Goal: Find specific page/section: Find specific page/section

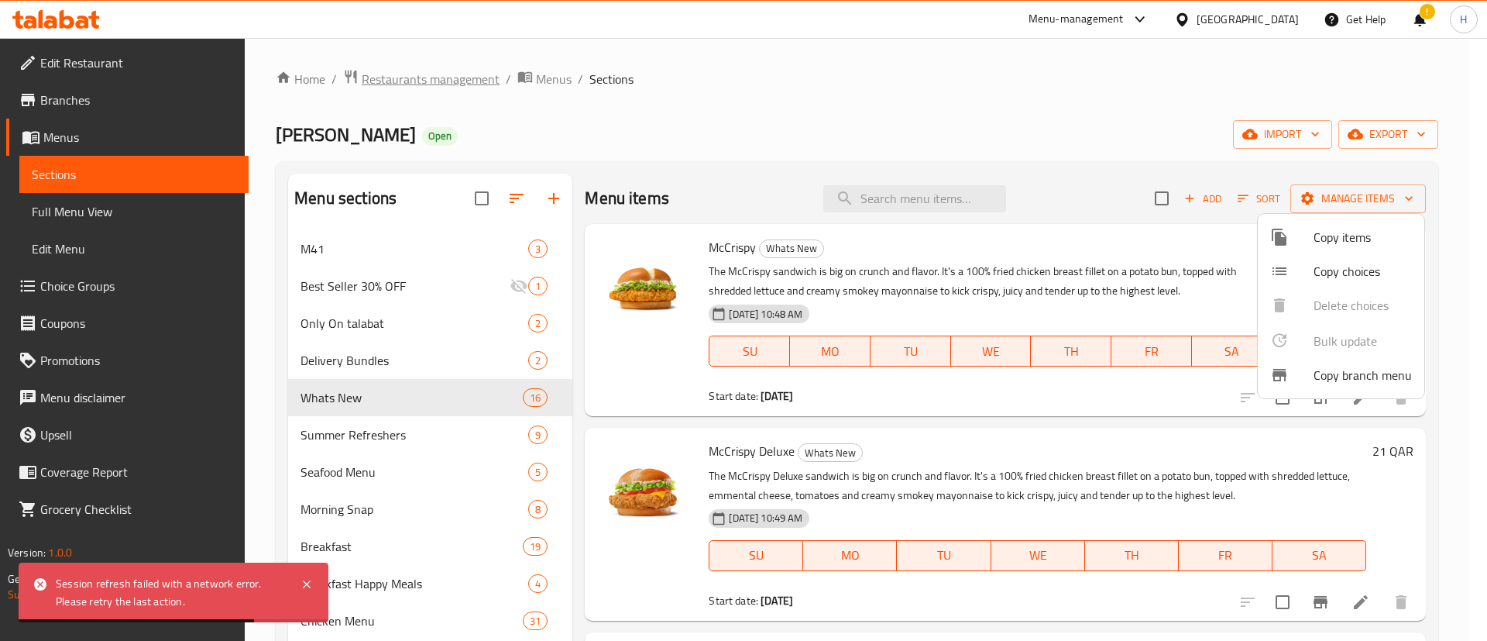
drag, startPoint x: 491, startPoint y: 81, endPoint x: 469, endPoint y: 74, distance: 22.6
click at [469, 74] on div at bounding box center [743, 320] width 1487 height 641
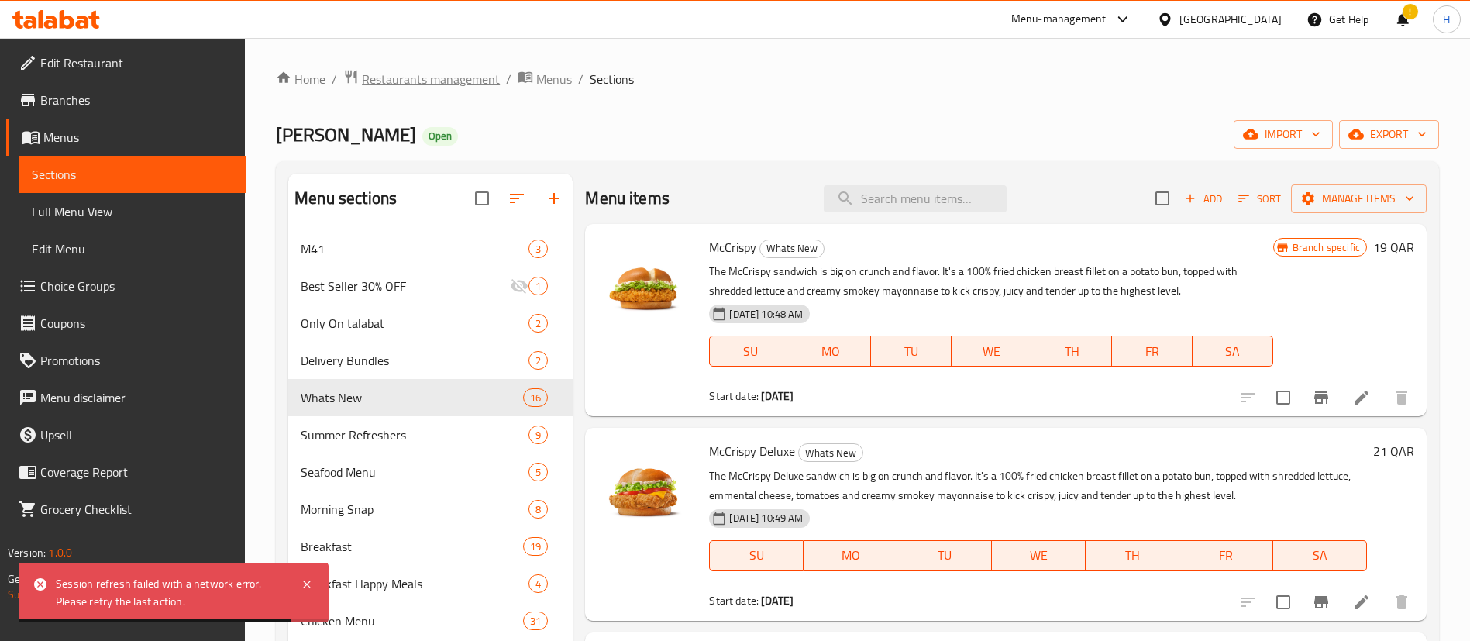
click at [469, 74] on span "Restaurants management" at bounding box center [431, 79] width 138 height 19
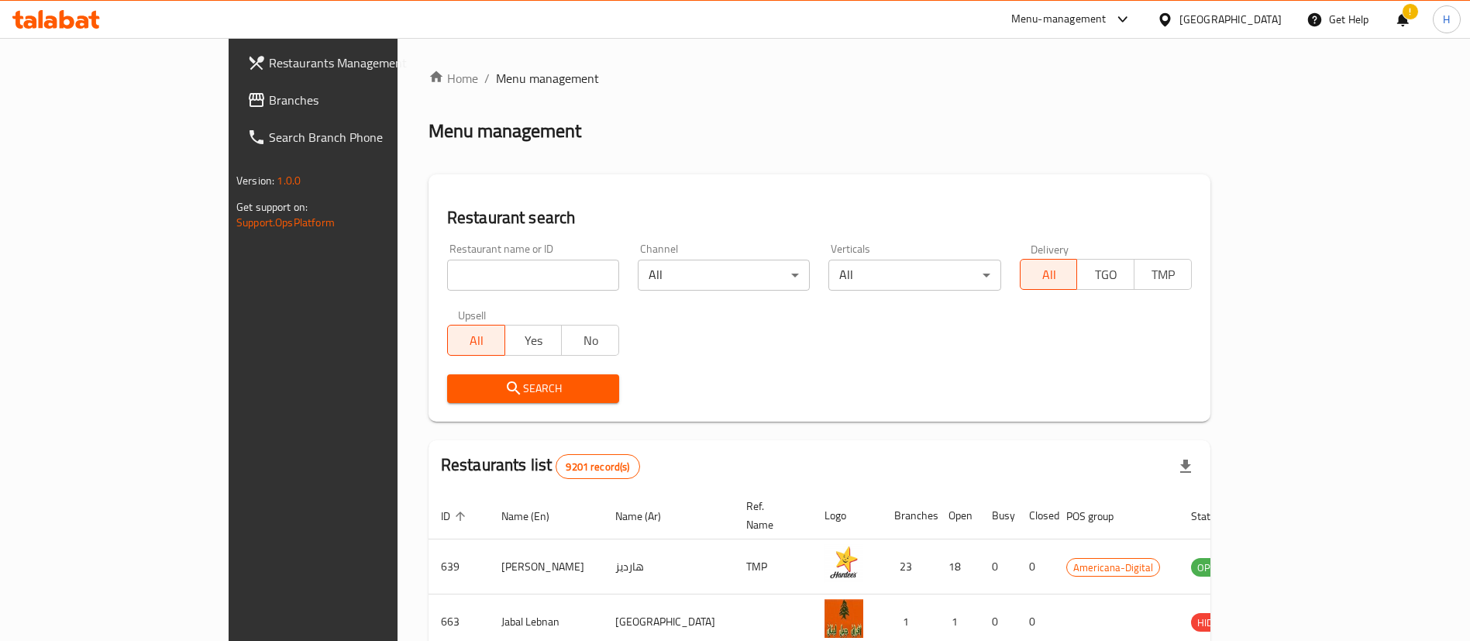
click at [488, 266] on input "search" at bounding box center [533, 275] width 172 height 31
type input "[PERSON_NAME]"
click button "Search" at bounding box center [533, 388] width 172 height 29
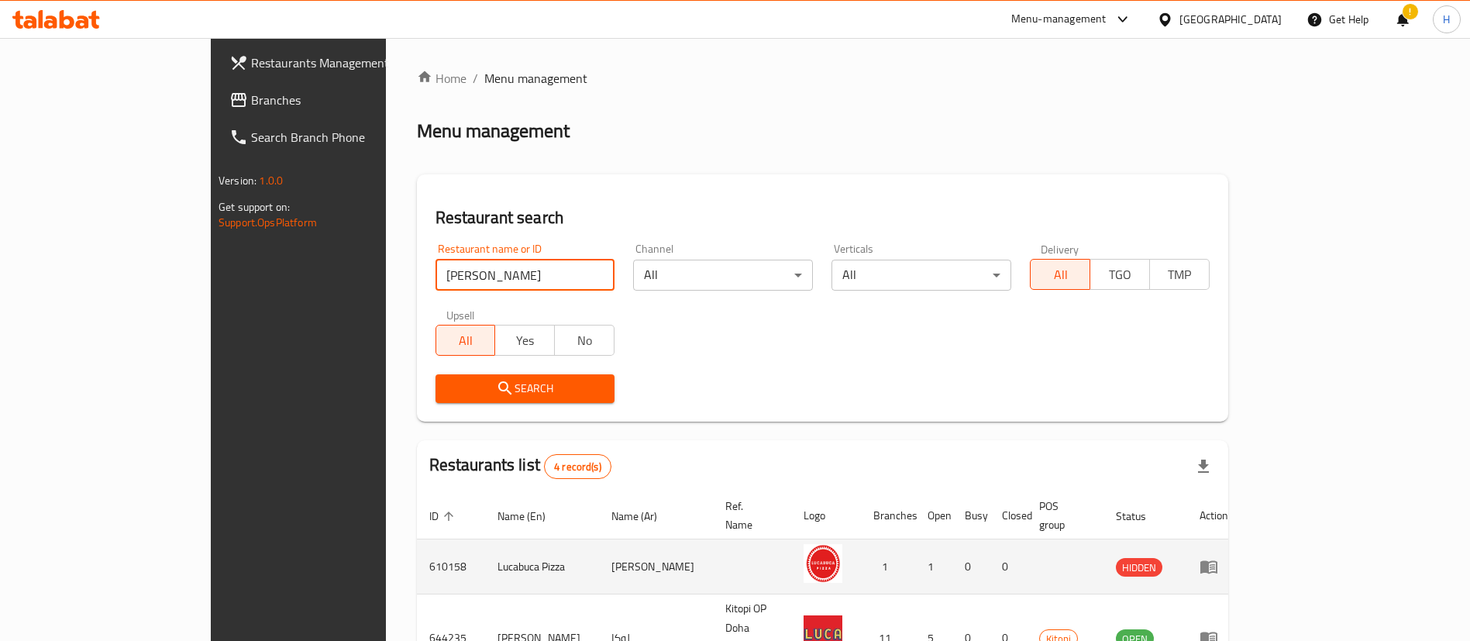
scroll to position [128, 0]
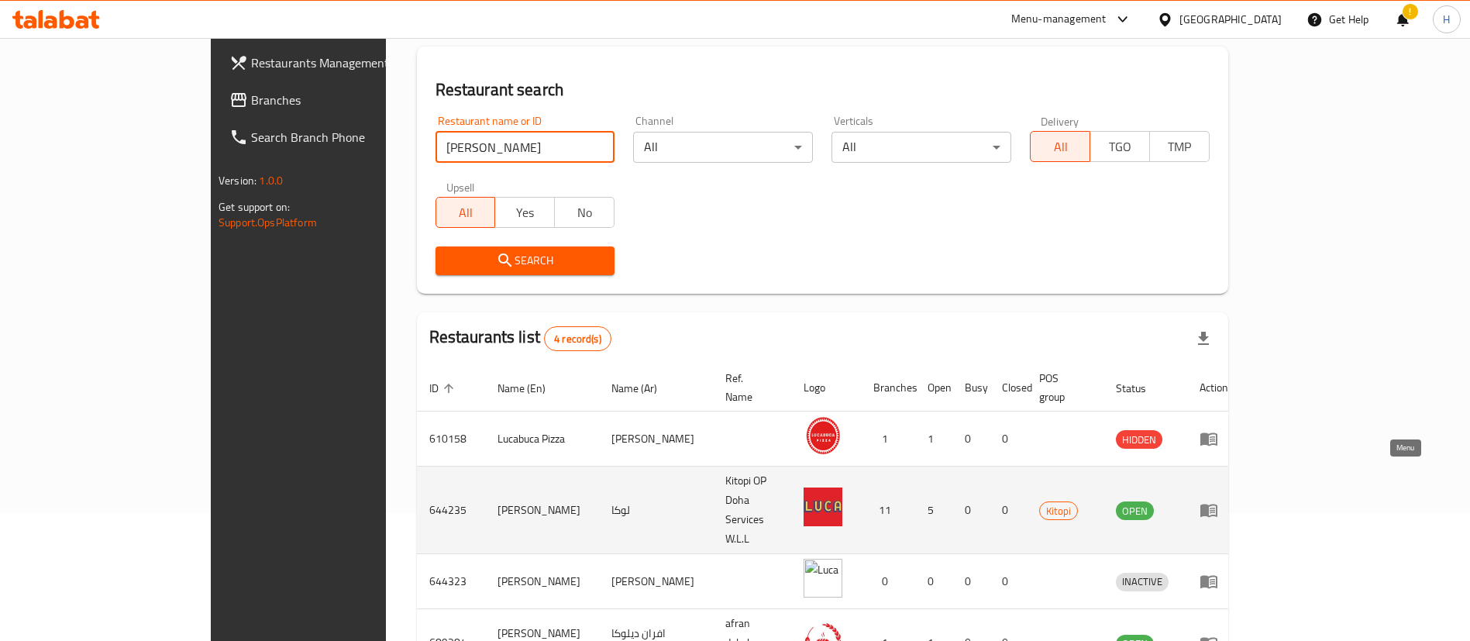
click at [1217, 504] on icon "enhanced table" at bounding box center [1208, 510] width 17 height 13
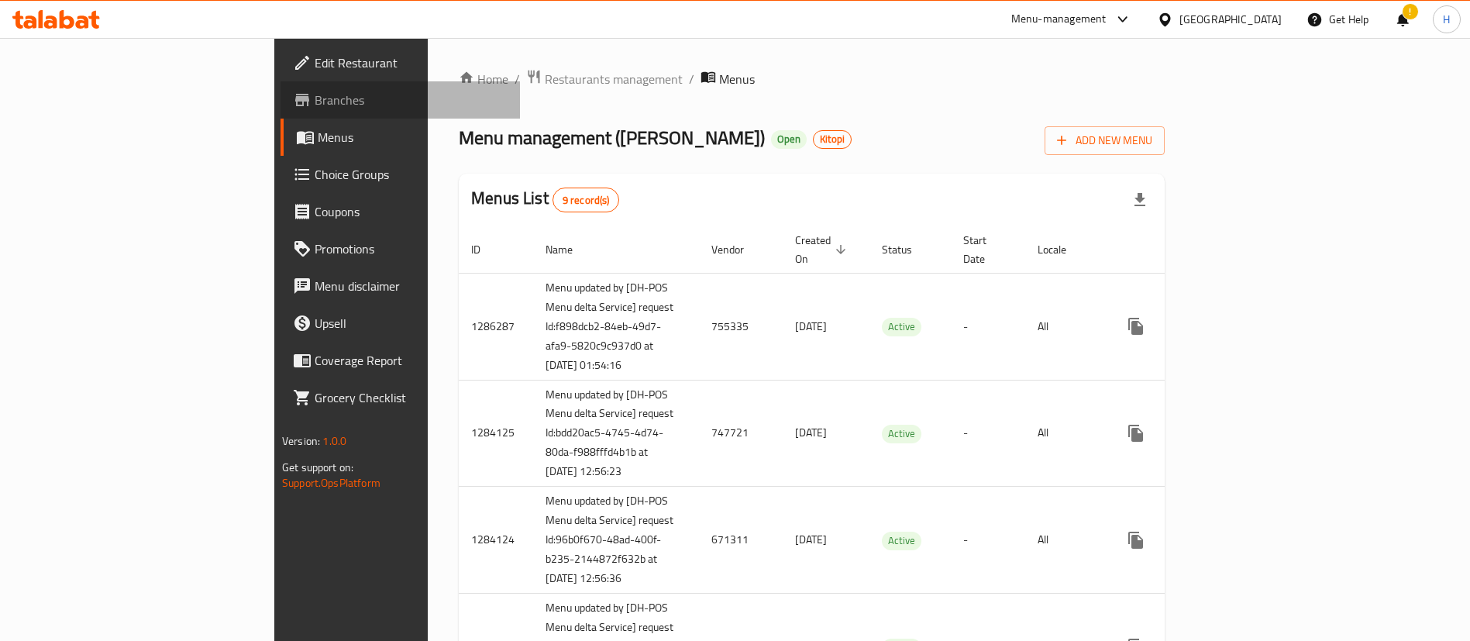
click at [315, 95] on span "Branches" at bounding box center [411, 100] width 193 height 19
